Goal: Check status: Check status

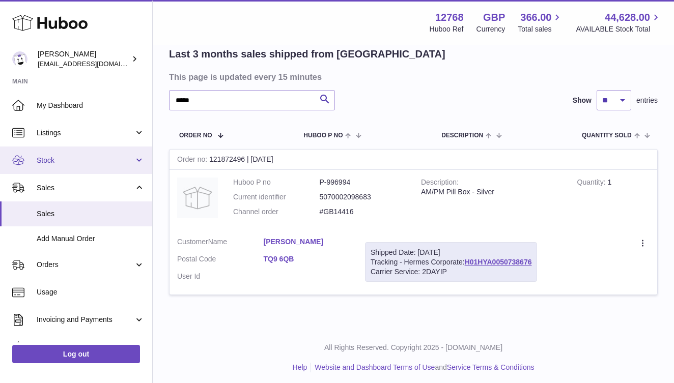
click at [99, 158] on span "Stock" at bounding box center [85, 161] width 97 height 10
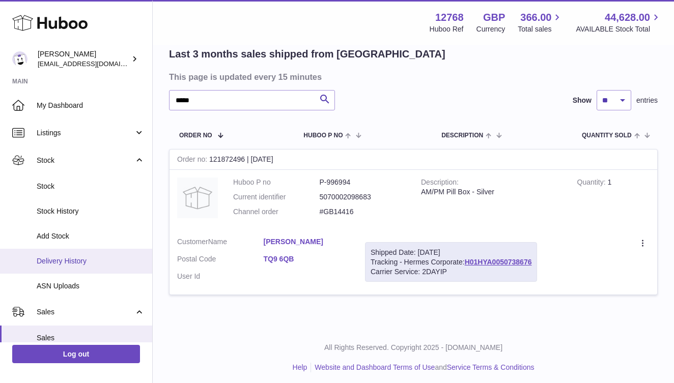
click at [86, 259] on span "Delivery History" at bounding box center [91, 262] width 108 height 10
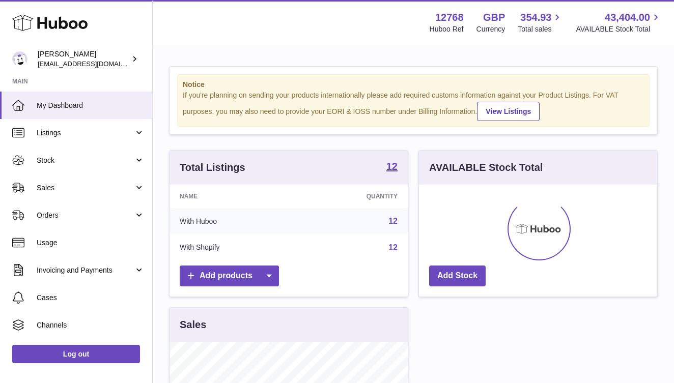
scroll to position [159, 238]
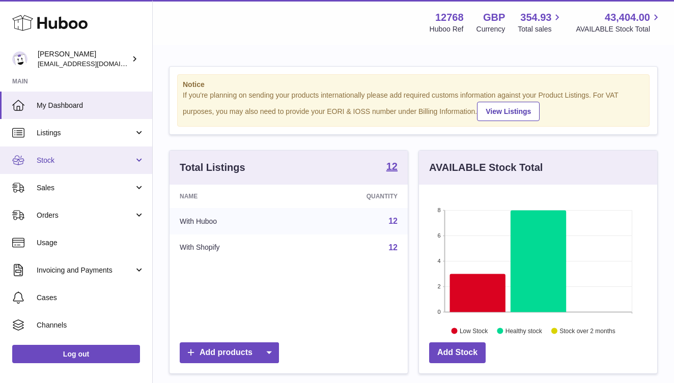
click at [81, 152] on link "Stock" at bounding box center [76, 161] width 152 height 28
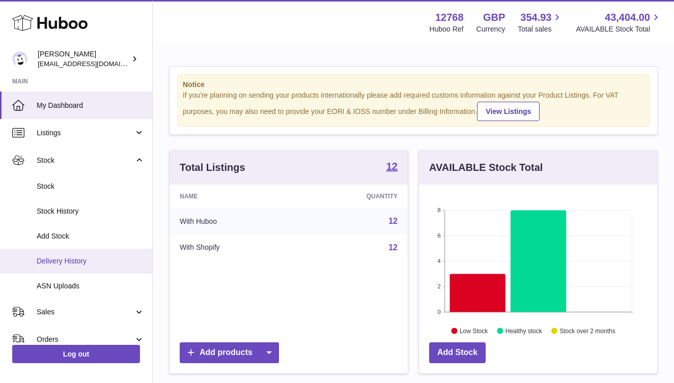
click at [72, 257] on span "Delivery History" at bounding box center [91, 262] width 108 height 10
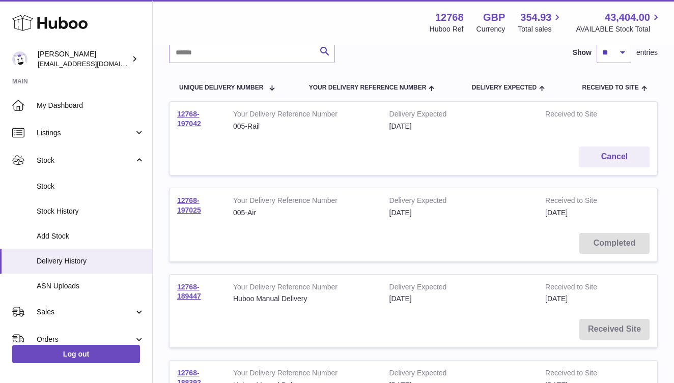
scroll to position [88, 0]
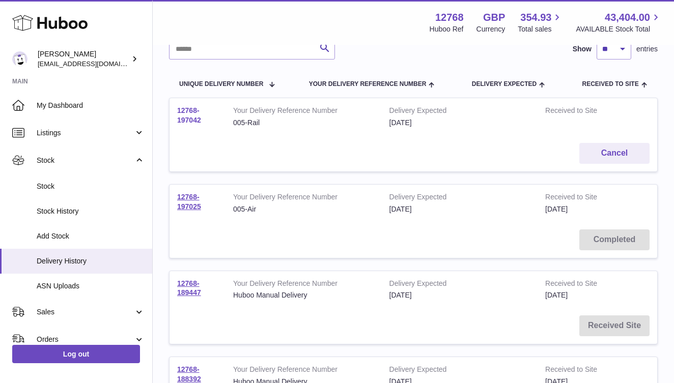
click at [199, 121] on link "12768-197042" at bounding box center [189, 115] width 24 height 18
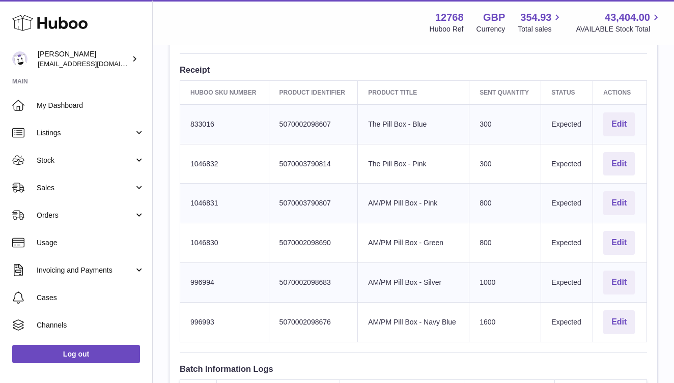
scroll to position [327, 0]
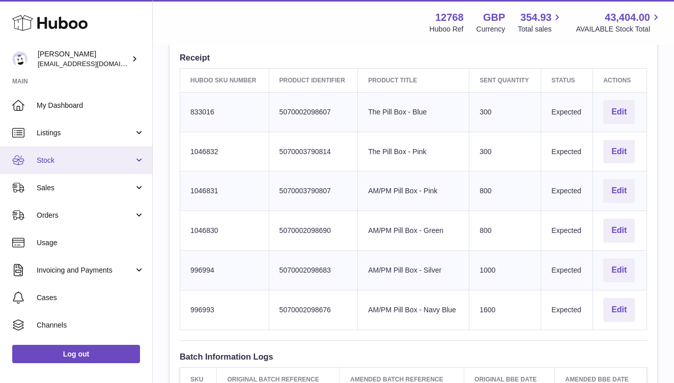
click at [39, 159] on span "Stock" at bounding box center [85, 161] width 97 height 10
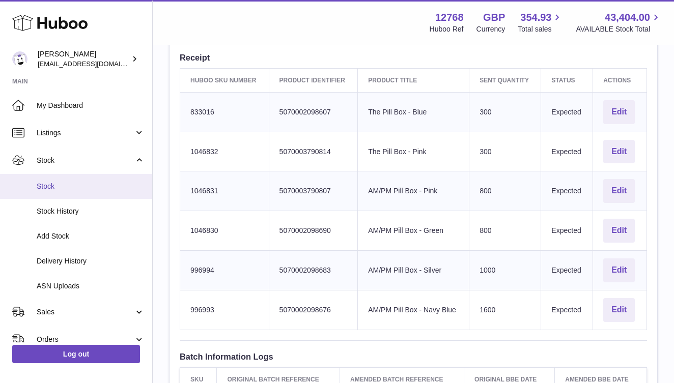
click at [49, 182] on span "Stock" at bounding box center [91, 187] width 108 height 10
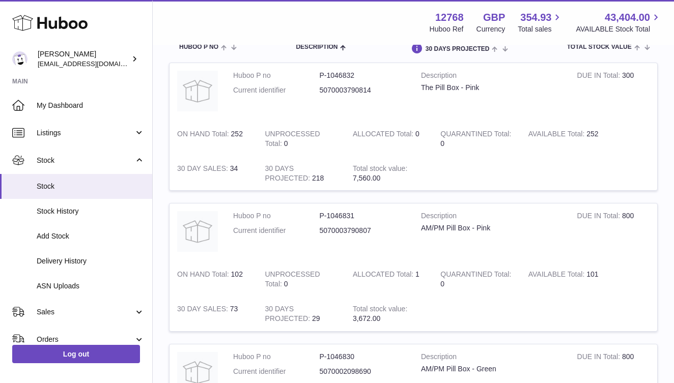
scroll to position [120, 0]
